Goal: Check status: Check status

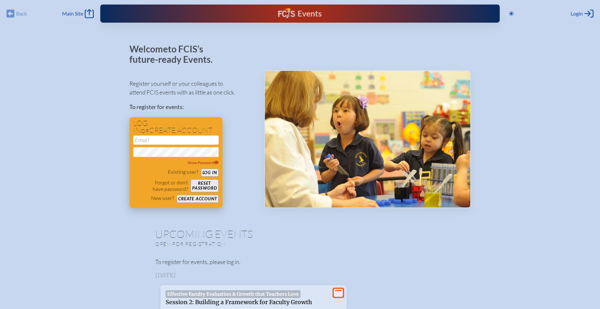
type input "desroang@berkeleyprep.org"
click at [207, 172] on button "Log in" at bounding box center [210, 173] width 18 height 8
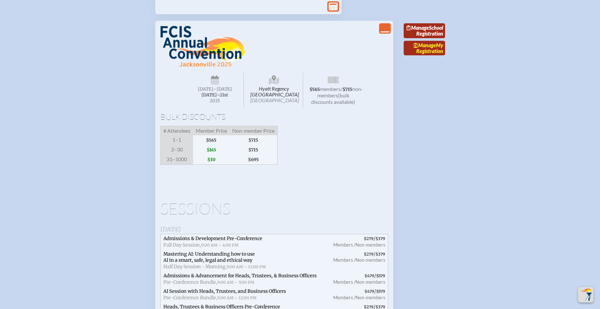
scroll to position [873, 0]
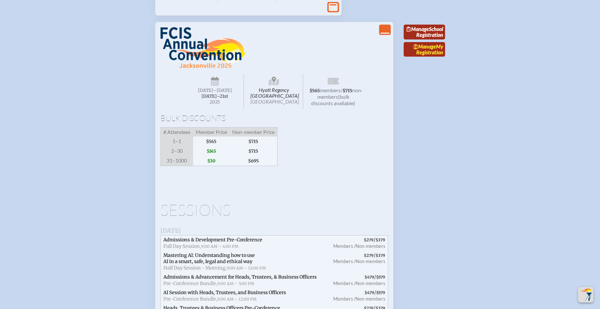
click at [431, 57] on link "Manage My Registration" at bounding box center [424, 49] width 41 height 15
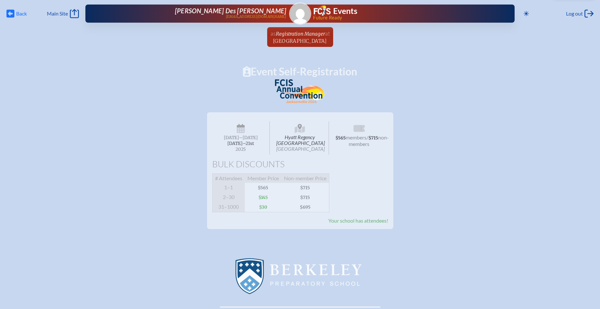
click at [12, 13] on icon "Back" at bounding box center [10, 13] width 8 height 9
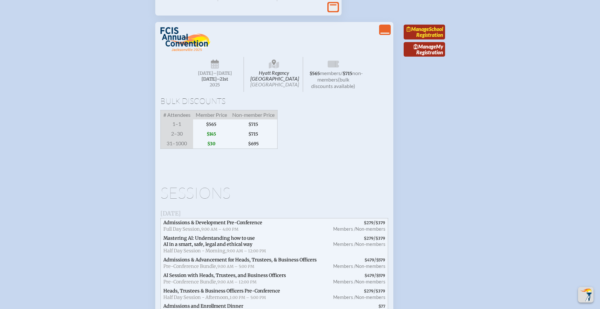
click at [421, 39] on link "Manage School Registration" at bounding box center [424, 32] width 41 height 15
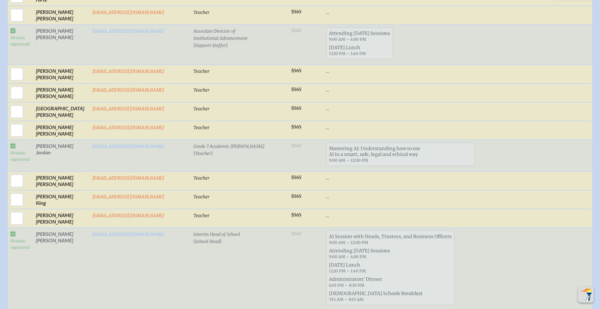
scroll to position [741, 0]
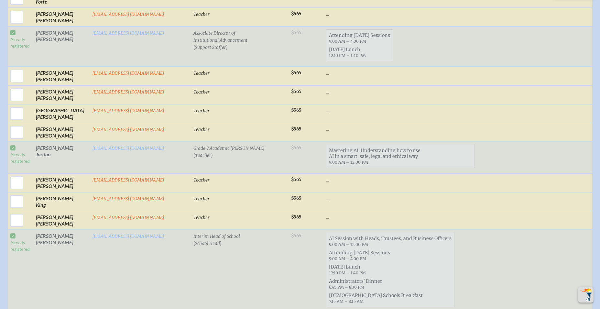
click at [395, 158] on span "Mastering AI: Understanding how to use AI in a smart, safe, legal and ethical w…" at bounding box center [400, 156] width 148 height 20
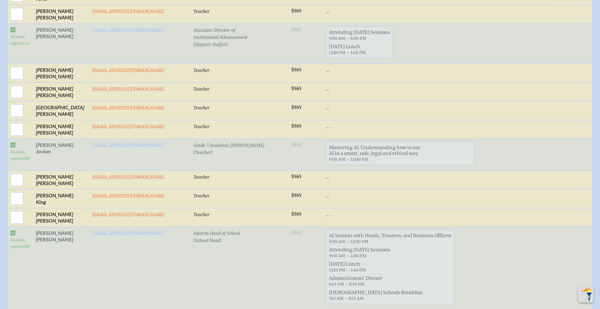
click at [13, 149] on td "Already registered" at bounding box center [21, 155] width 26 height 32
click at [41, 152] on td "Jonathan Jordan" at bounding box center [61, 154] width 56 height 32
click at [191, 161] on td "Grade 7 Academic Dean ( Teacher )" at bounding box center [240, 156] width 98 height 32
click at [425, 160] on span "Mastering AI: Understanding how to use AI in a smart, safe, legal and ethical w…" at bounding box center [400, 155] width 148 height 20
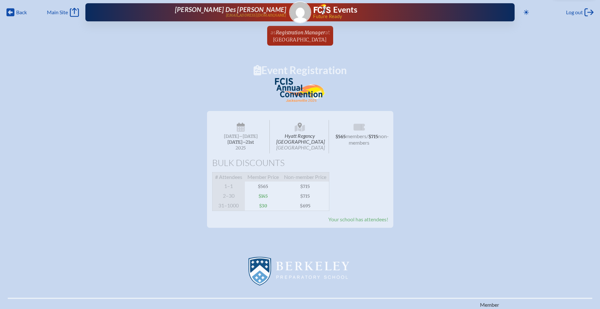
scroll to position [0, 0]
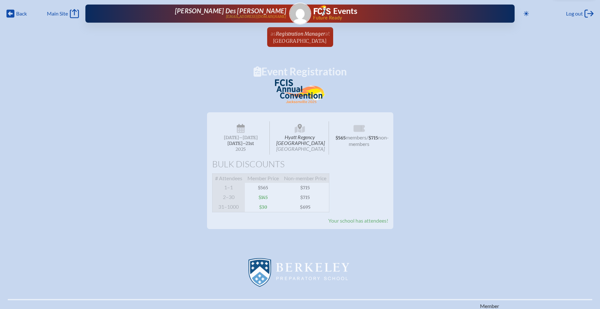
click at [298, 142] on span "Hyatt Regency Jacksonville Riverfront Jacksonville" at bounding box center [300, 137] width 58 height 33
click at [298, 141] on span "Hyatt Regency Jacksonville Riverfront Jacksonville" at bounding box center [300, 137] width 58 height 33
click at [61, 14] on span "Main Site" at bounding box center [57, 13] width 21 height 6
click at [77, 13] on icon "Main Site" at bounding box center [74, 13] width 9 height 9
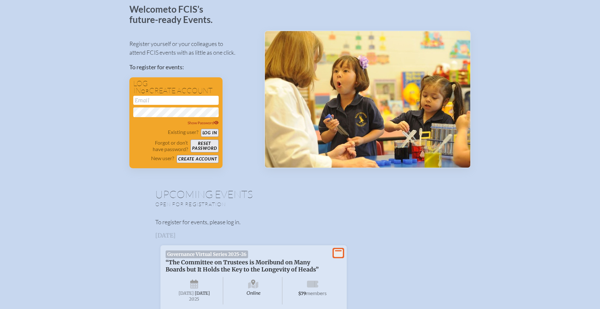
scroll to position [21, 0]
